Goal: Task Accomplishment & Management: Manage account settings

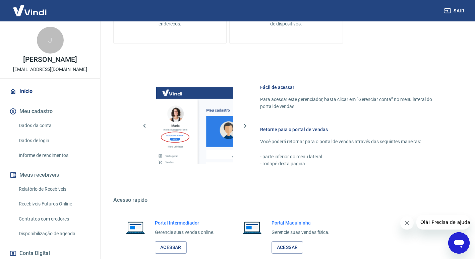
scroll to position [276, 0]
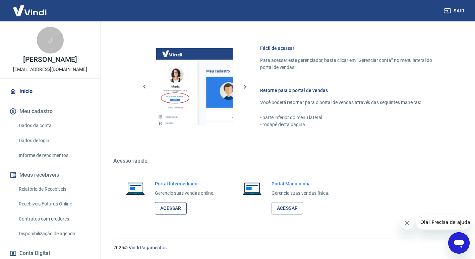
click at [166, 206] on link "Acessar" at bounding box center [171, 208] width 32 height 12
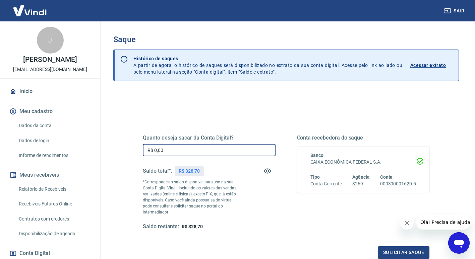
click at [170, 149] on input "R$ 0,00" at bounding box center [209, 150] width 133 height 12
type input "R$ 328,70"
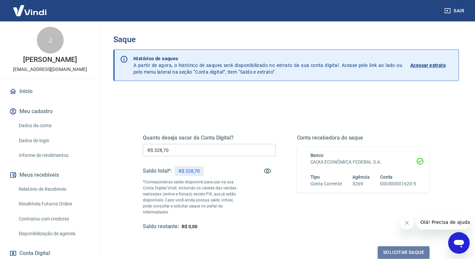
click at [402, 247] on button "Solicitar saque" at bounding box center [404, 253] width 52 height 12
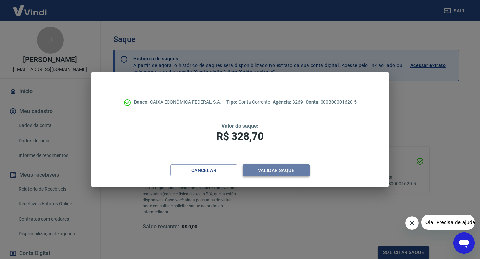
click at [297, 176] on button "Validar saque" at bounding box center [276, 171] width 67 height 12
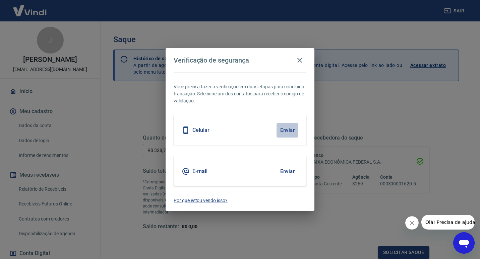
click at [286, 131] on button "Enviar" at bounding box center [287, 130] width 22 height 14
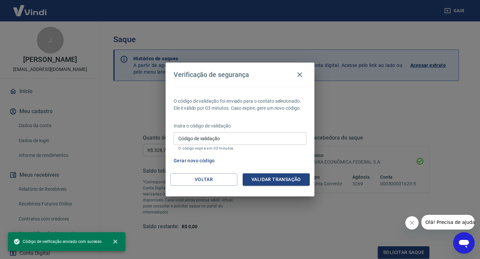
click at [283, 137] on input "Código de validação" at bounding box center [240, 138] width 133 height 12
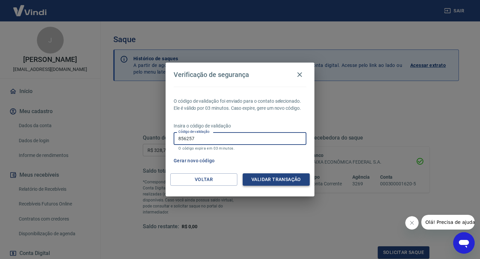
type input "856257"
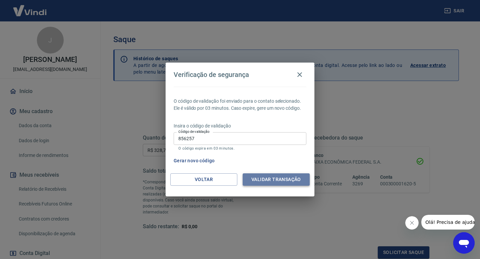
click at [279, 178] on button "Validar transação" at bounding box center [276, 180] width 67 height 12
